Goal: Information Seeking & Learning: Check status

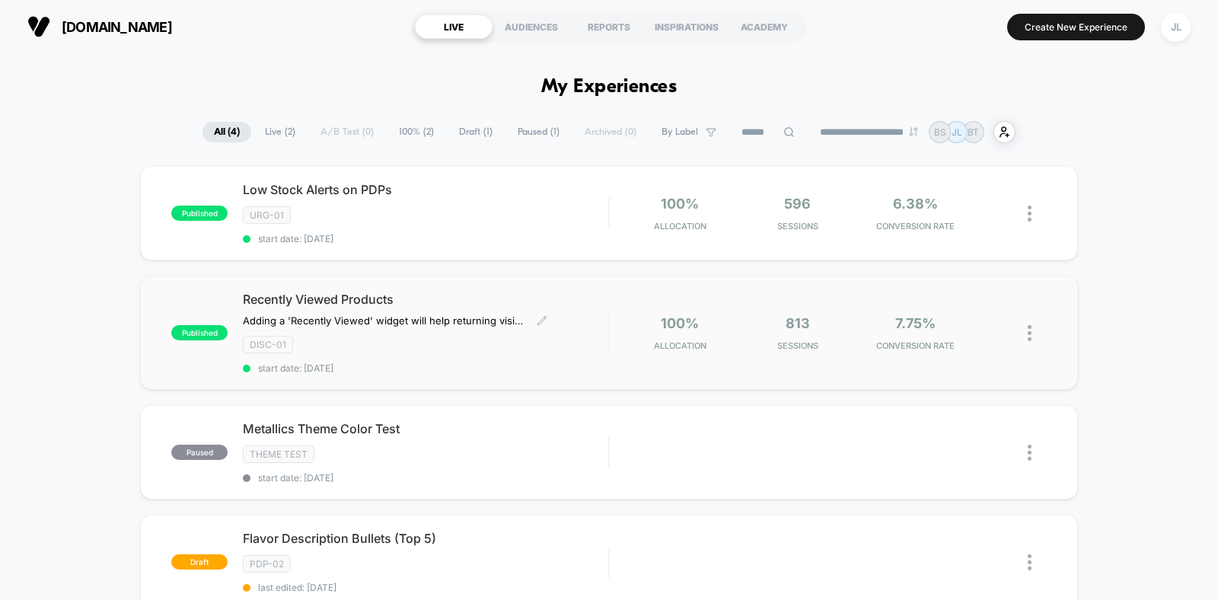
click at [462, 291] on span "Recently Viewed Products" at bounding box center [425, 298] width 365 height 15
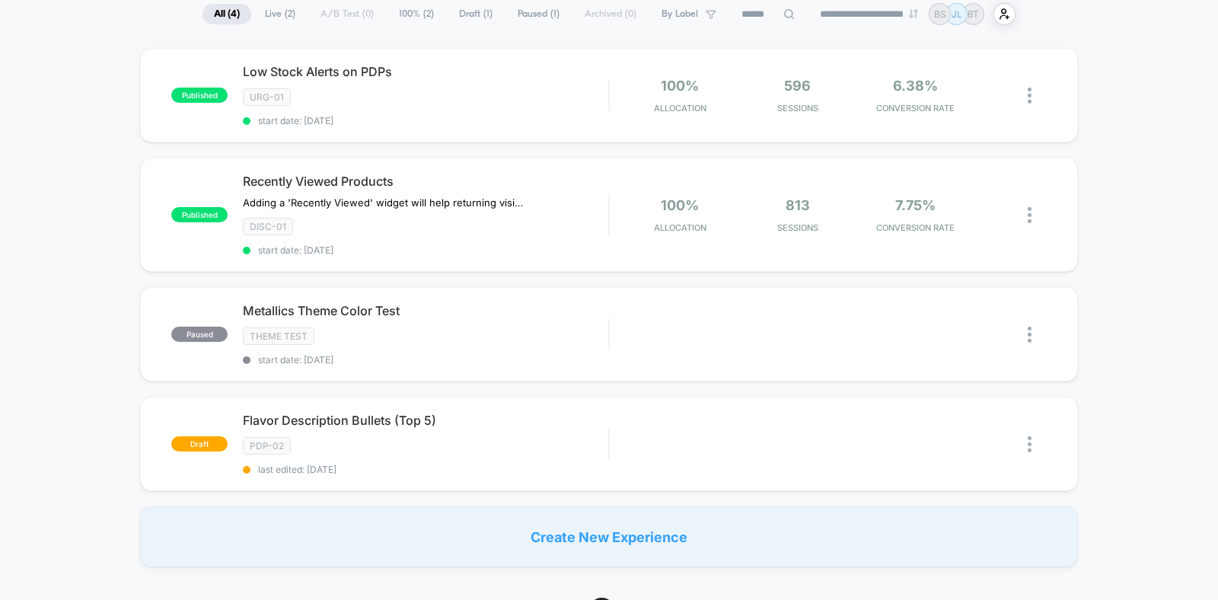
scroll to position [200, 0]
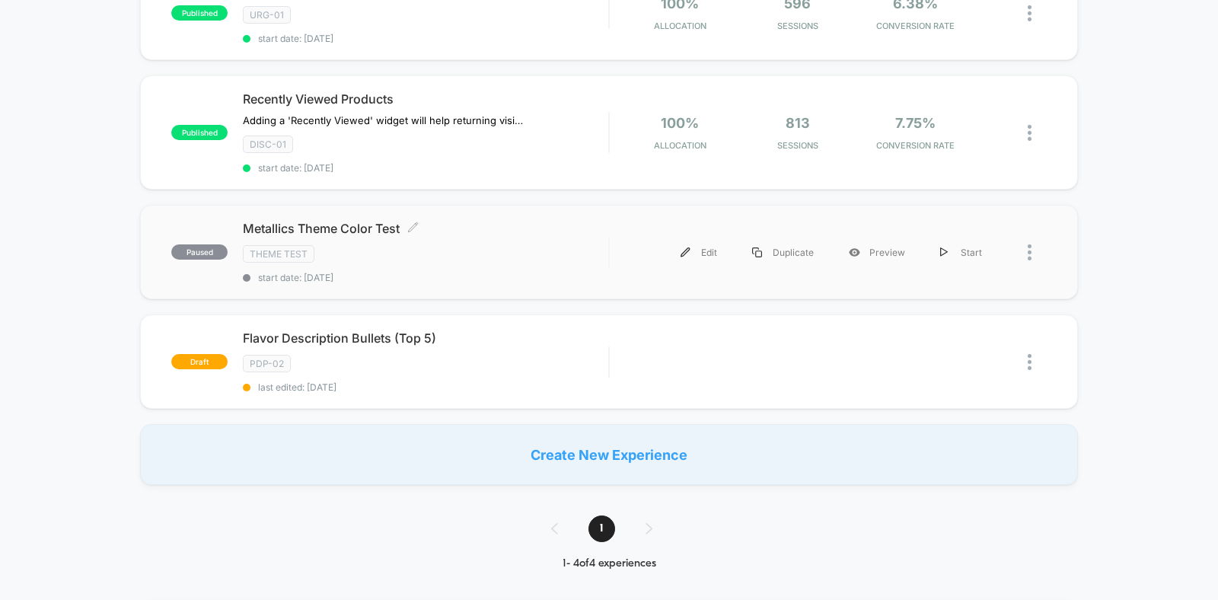
click at [437, 245] on div "Theme Test" at bounding box center [425, 254] width 365 height 18
